Goal: Information Seeking & Learning: Compare options

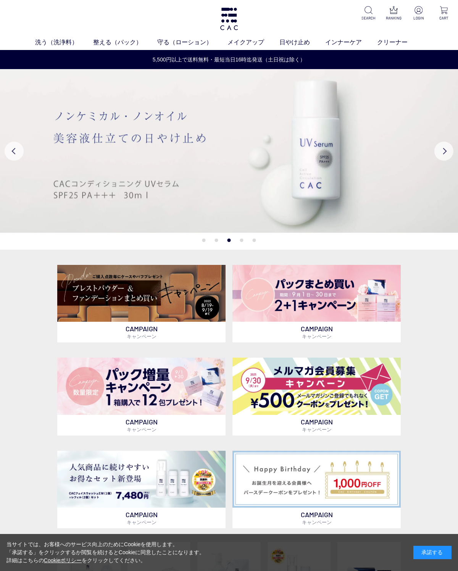
click at [166, 301] on img at bounding box center [141, 293] width 168 height 57
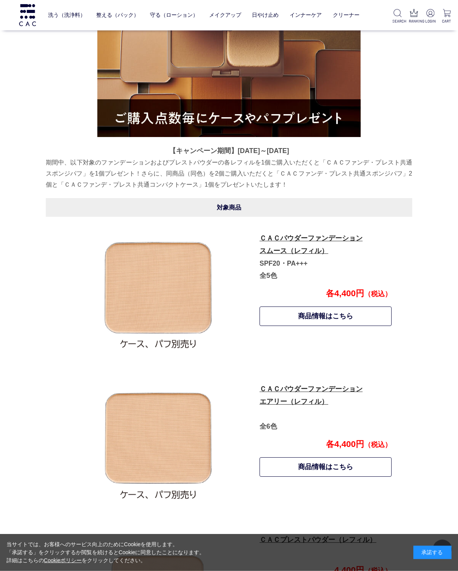
scroll to position [217, 0]
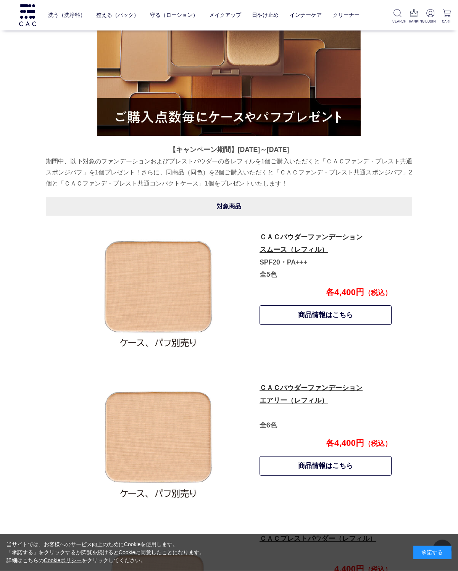
click at [278, 241] on link "ＣＡＣパウダーファンデーション スムース（レフィル）" at bounding box center [310, 243] width 103 height 20
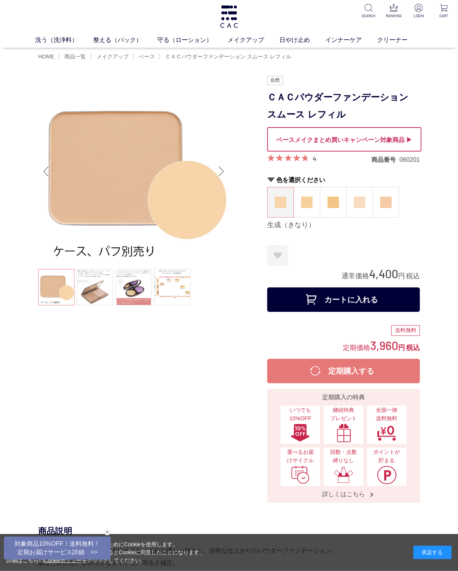
scroll to position [2, 0]
click at [306, 204] on img at bounding box center [306, 201] width 11 height 11
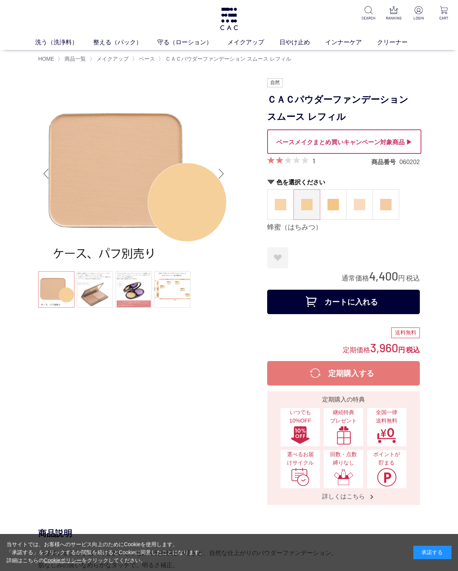
click at [332, 202] on img at bounding box center [332, 204] width 11 height 11
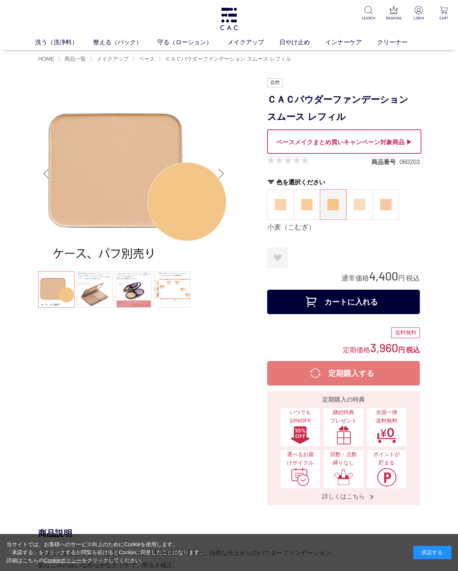
click at [359, 206] on img at bounding box center [359, 204] width 11 height 11
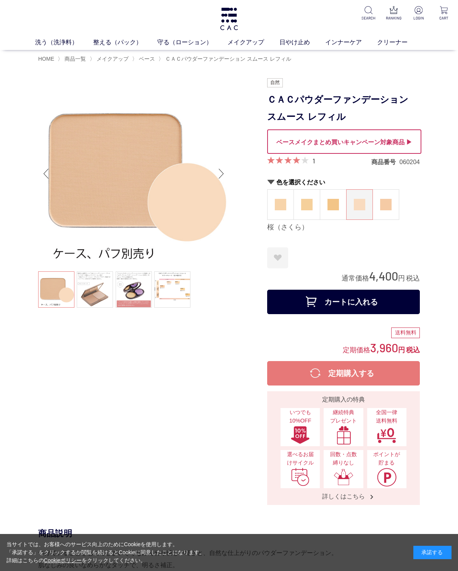
click at [390, 208] on img at bounding box center [385, 204] width 11 height 11
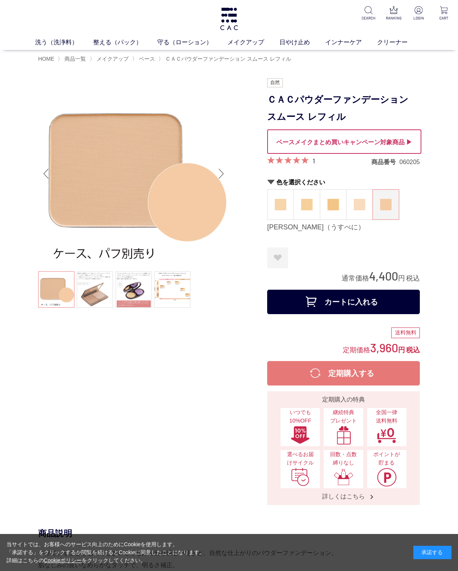
click at [155, 58] on span "ベース" at bounding box center [147, 59] width 16 height 6
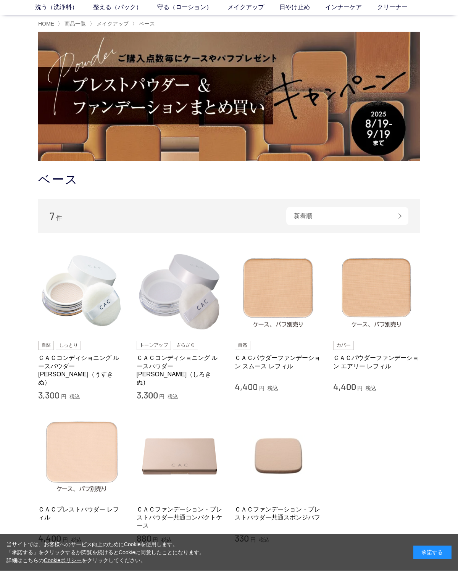
scroll to position [37, 0]
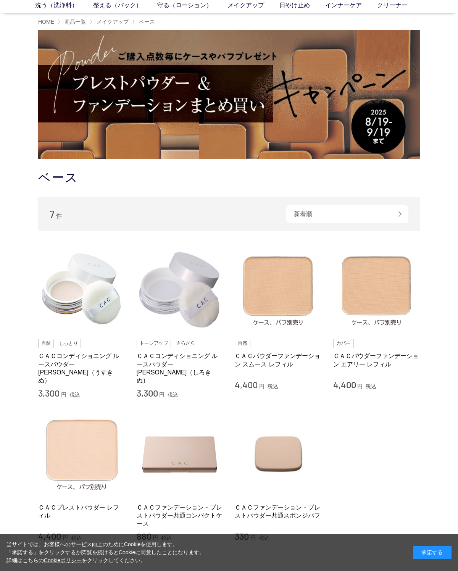
click at [384, 299] on img at bounding box center [376, 289] width 87 height 87
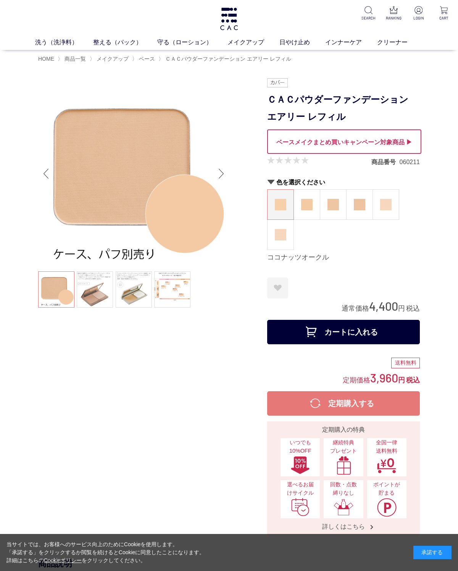
click at [310, 199] on img at bounding box center [306, 204] width 11 height 11
click at [333, 204] on img at bounding box center [332, 204] width 11 height 11
click at [362, 207] on img at bounding box center [359, 204] width 11 height 11
click at [390, 210] on img at bounding box center [385, 204] width 11 height 11
click at [285, 239] on img at bounding box center [280, 234] width 11 height 11
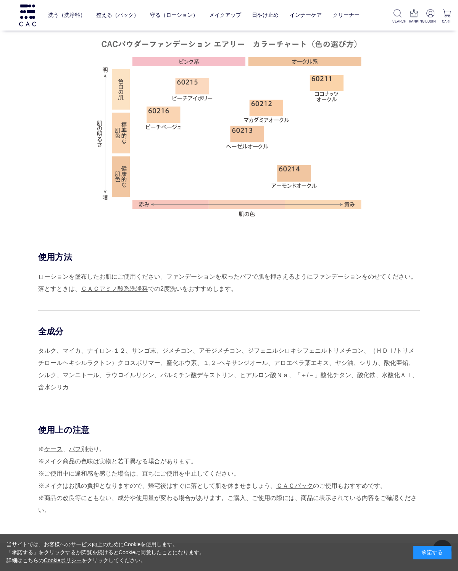
scroll to position [540, 0]
